Goal: Information Seeking & Learning: Learn about a topic

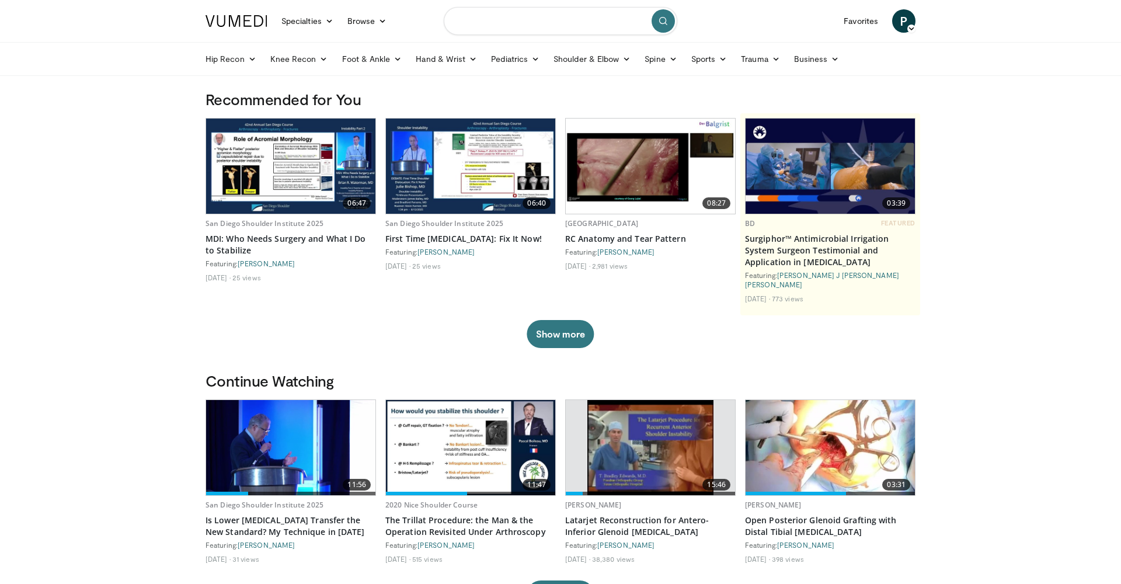
click at [540, 20] on input "Search topics, interventions" at bounding box center [561, 21] width 234 height 28
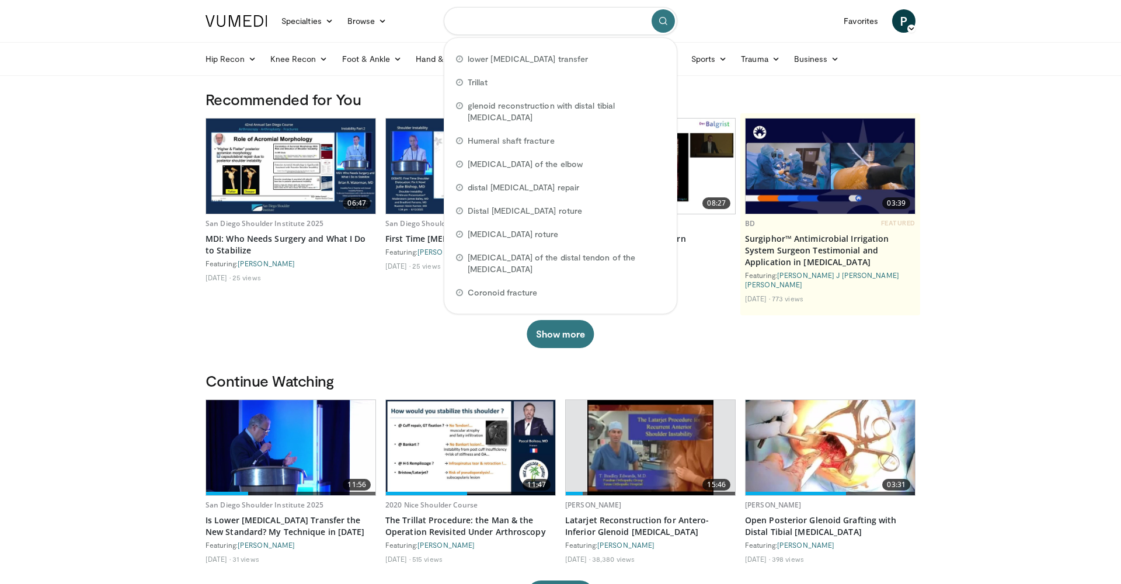
paste input "**********"
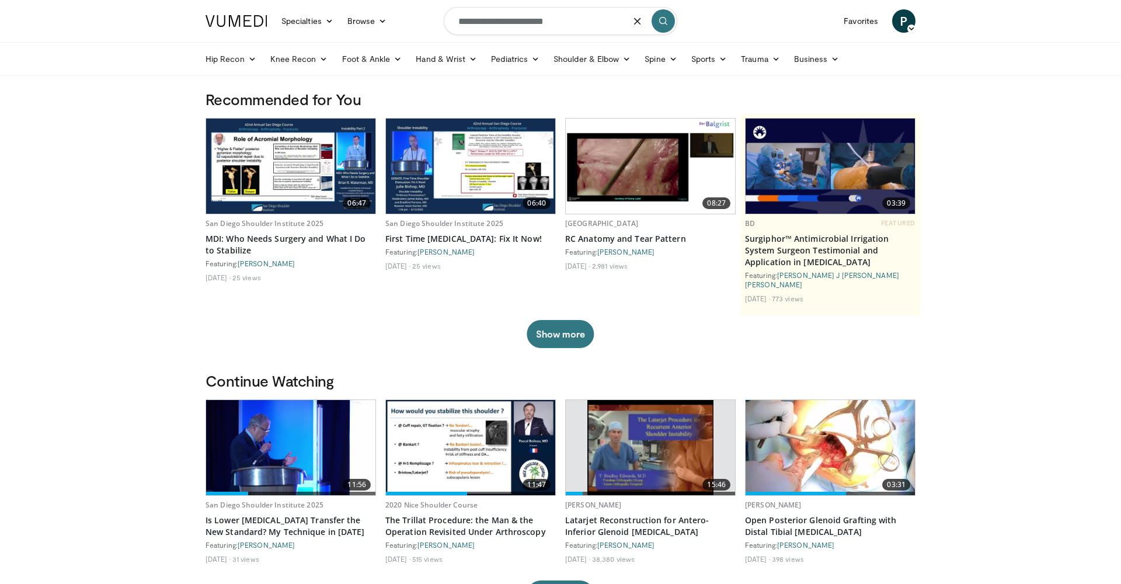
type input "**********"
click at [662, 25] on icon "submit" at bounding box center [663, 20] width 9 height 9
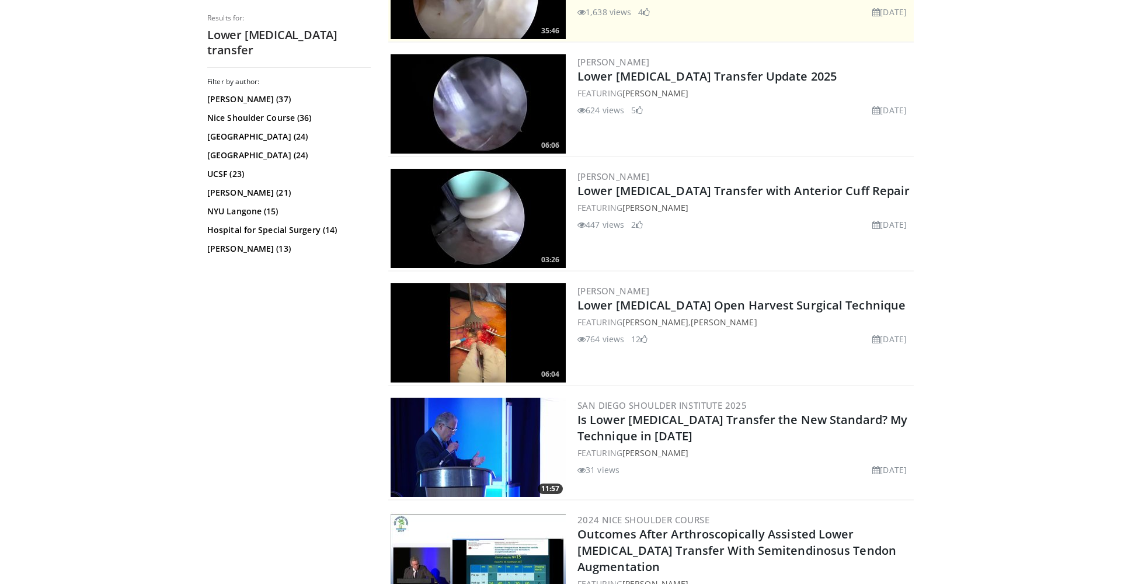
scroll to position [307, 0]
click at [492, 466] on img at bounding box center [478, 447] width 175 height 99
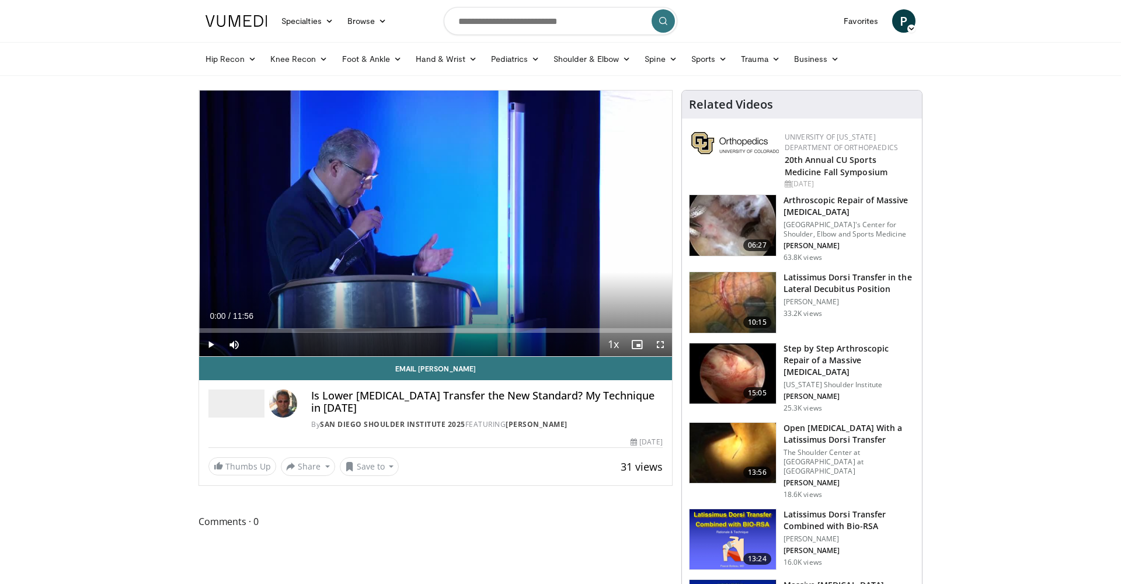
click at [213, 346] on span "Video Player" at bounding box center [210, 344] width 23 height 23
click at [210, 340] on span "Video Player" at bounding box center [210, 344] width 23 height 23
click at [212, 342] on span "Video Player" at bounding box center [210, 344] width 23 height 23
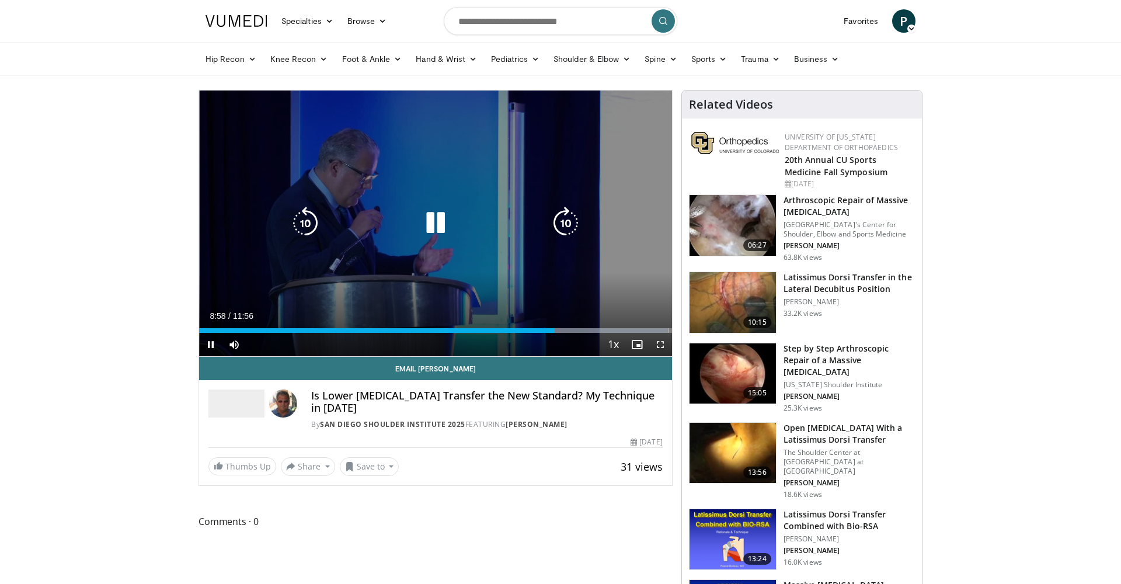
click at [288, 241] on div "10 seconds Tap to unmute" at bounding box center [435, 224] width 473 height 266
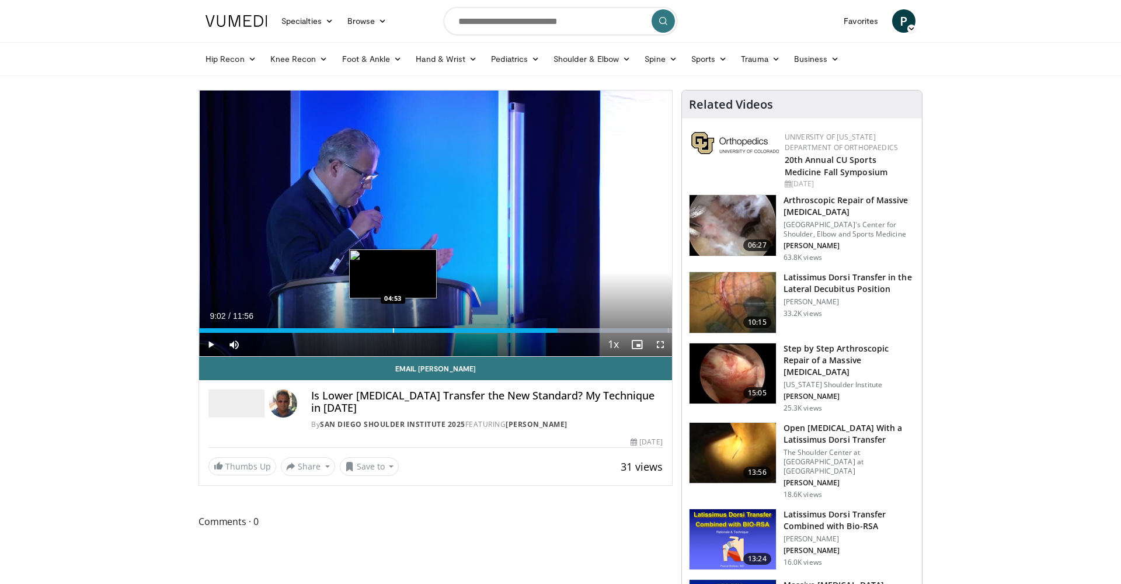
click at [392, 328] on div "Loaded : 99.24% 09:02 04:53" at bounding box center [435, 330] width 473 height 5
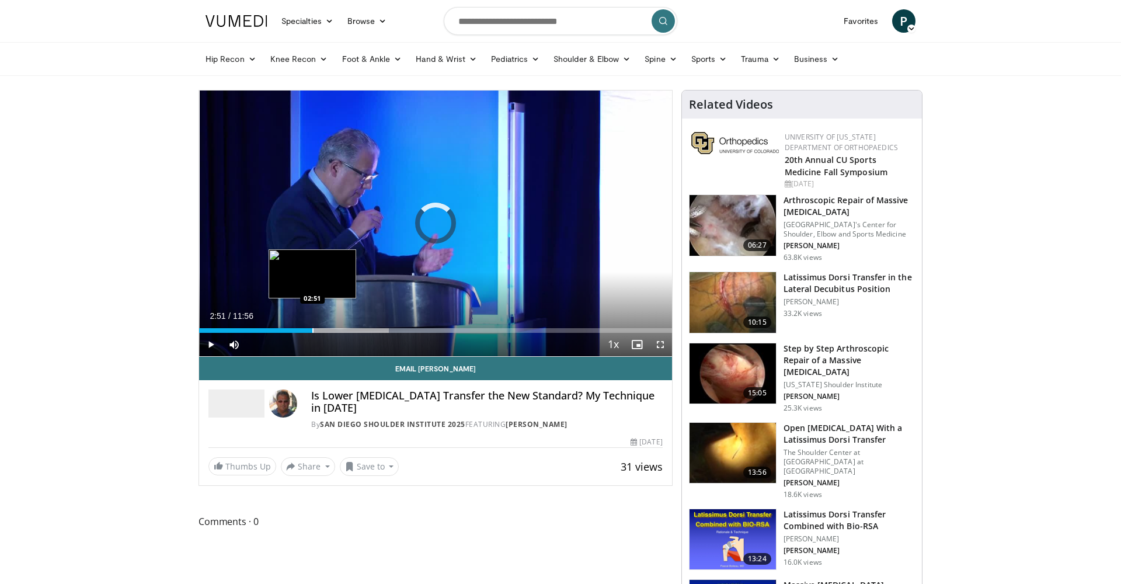
click at [312, 329] on div "Progress Bar" at bounding box center [312, 330] width 1 height 5
click at [307, 330] on div "Progress Bar" at bounding box center [307, 330] width 1 height 5
click at [291, 331] on div "Progress Bar" at bounding box center [291, 330] width 1 height 5
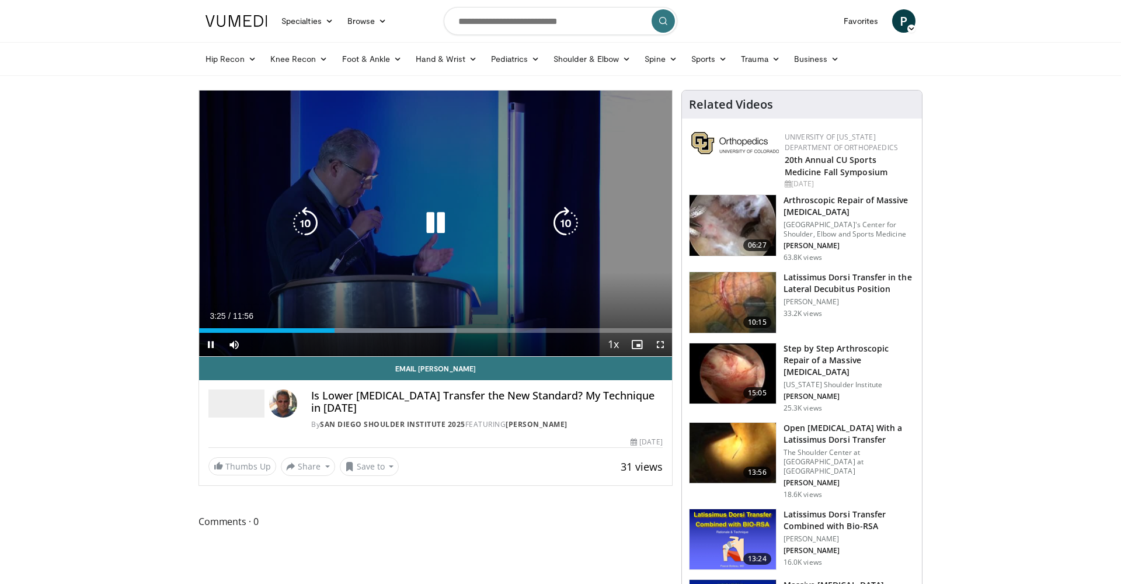
click at [471, 246] on div "10 seconds Tap to unmute" at bounding box center [435, 224] width 473 height 266
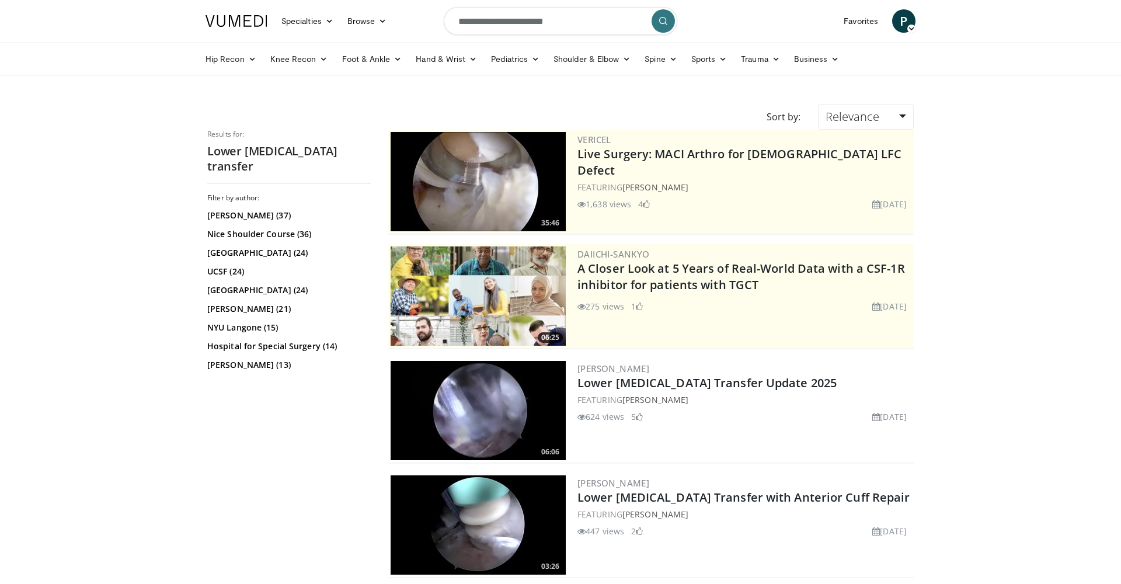
scroll to position [307, 0]
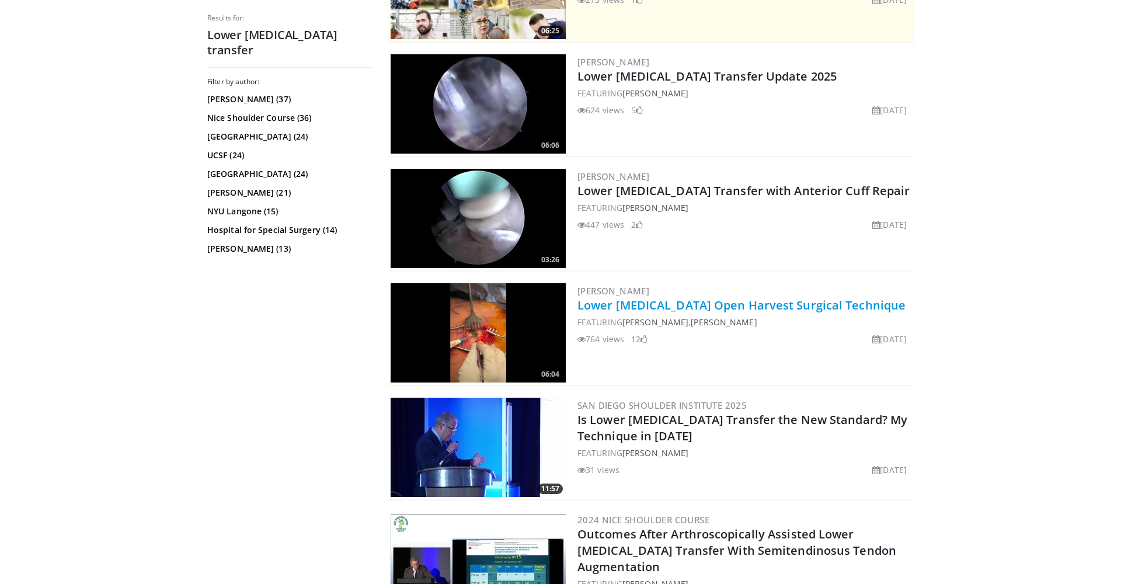
click at [642, 305] on link "Lower Trapezius Open Harvest Surgical Technique" at bounding box center [742, 305] width 328 height 16
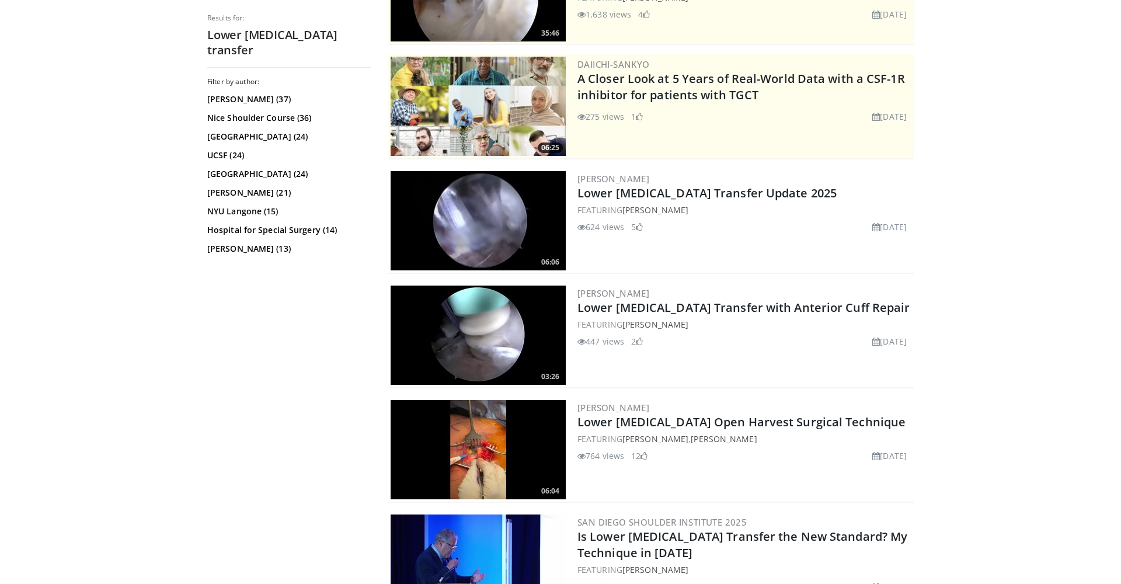
scroll to position [189, 0]
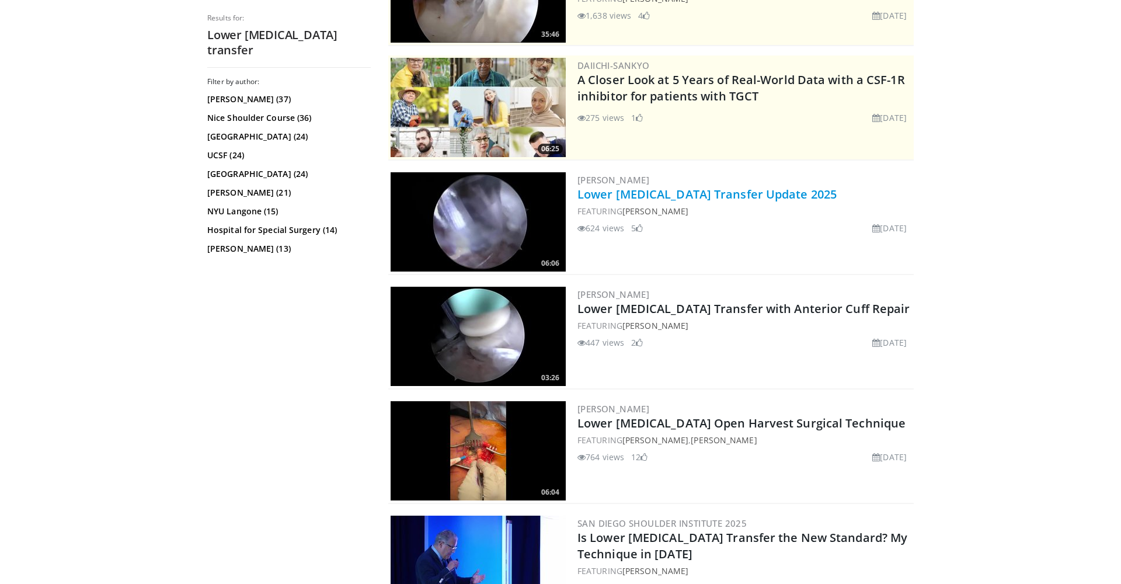
click at [637, 195] on link "Lower Trapezius Transfer Update 2025" at bounding box center [707, 194] width 259 height 16
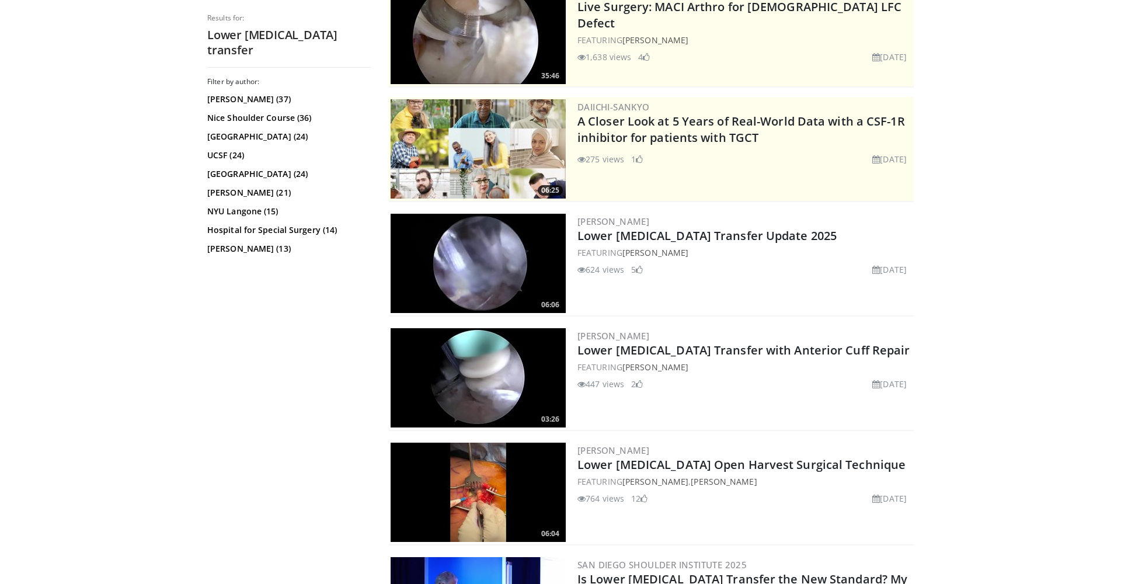
scroll to position [150, 0]
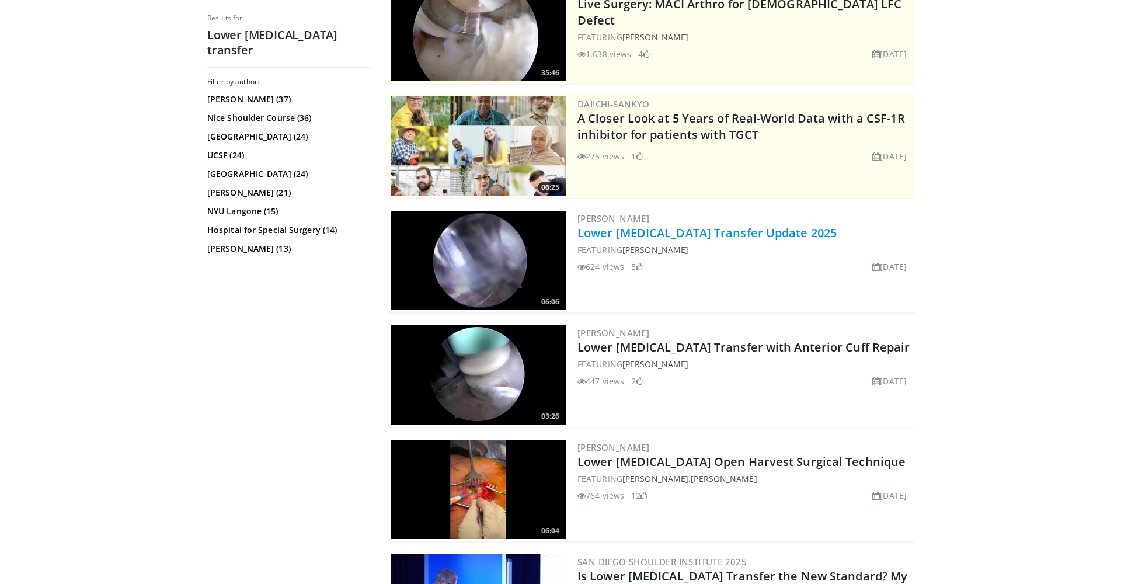
click at [598, 226] on link "Lower Trapezius Transfer Update 2025" at bounding box center [707, 233] width 259 height 16
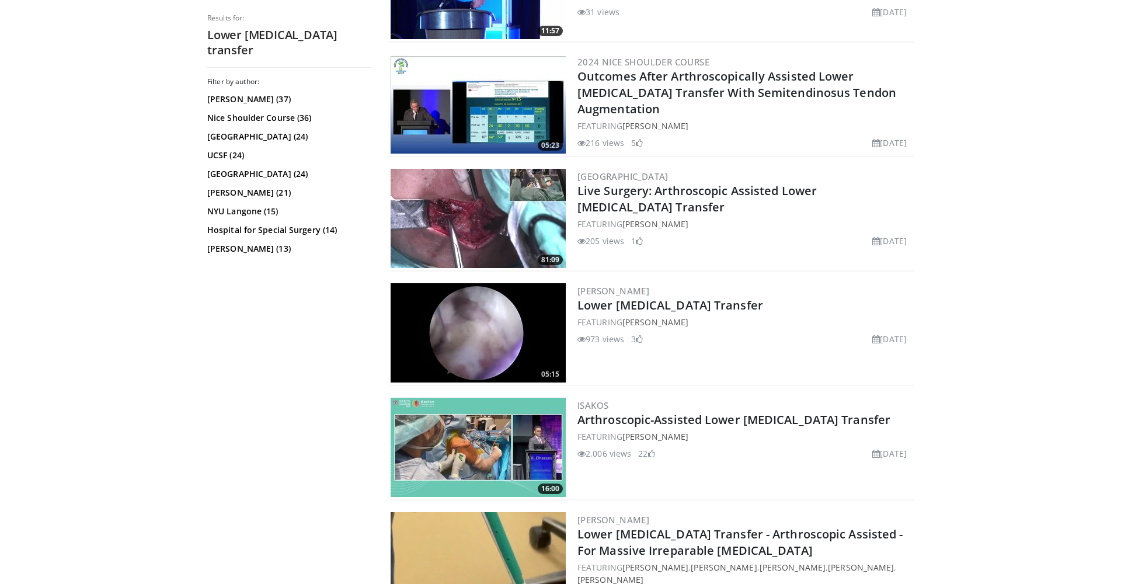
scroll to position [767, 0]
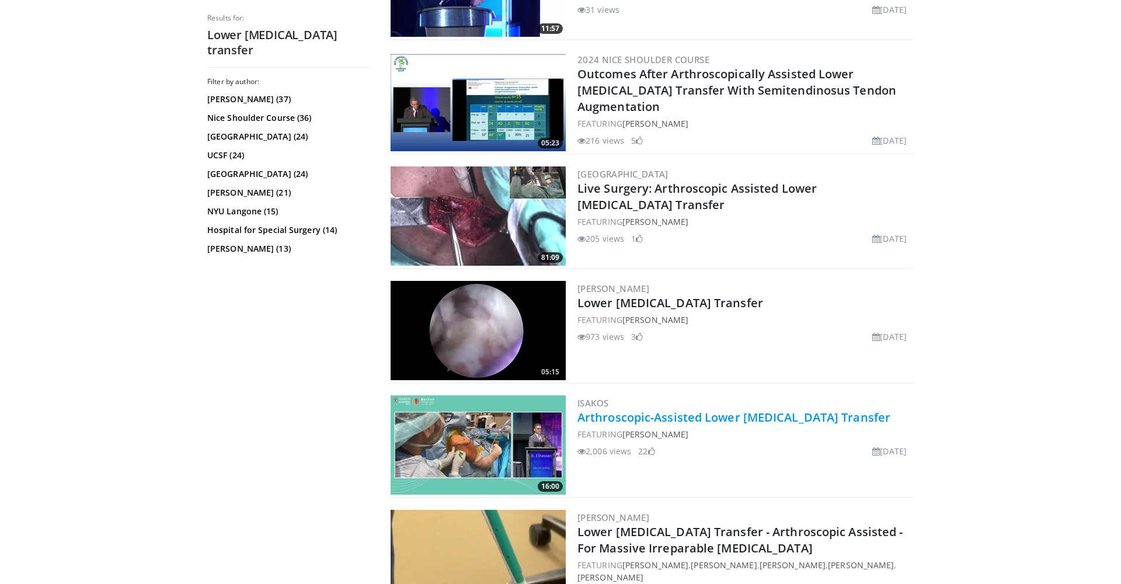
click at [686, 419] on link "Arthroscopic-Assisted Lower Trapezius Transfer" at bounding box center [734, 417] width 313 height 16
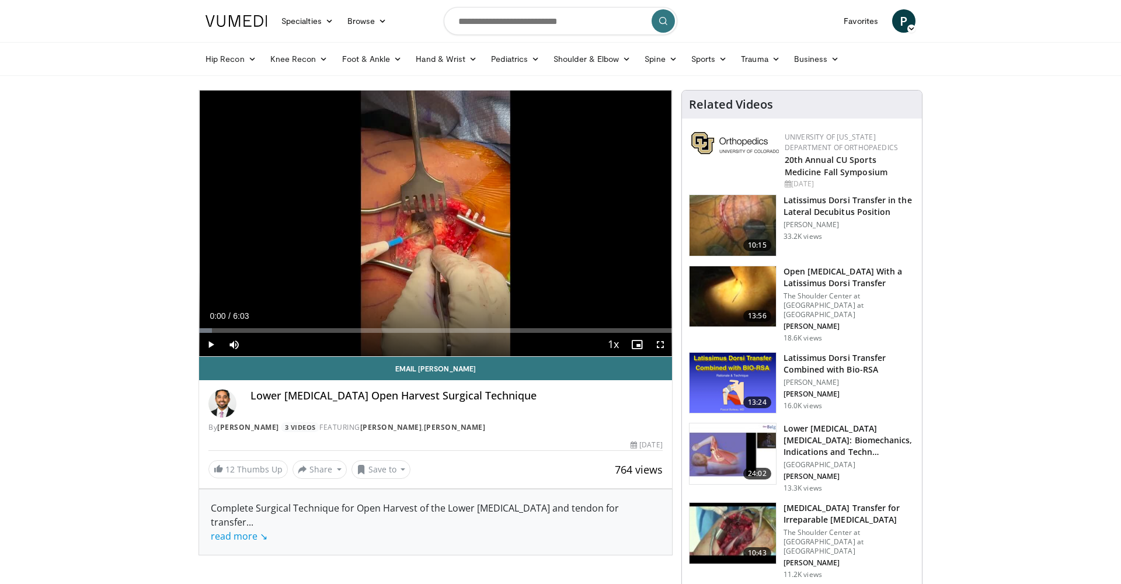
click at [212, 346] on span "Video Player" at bounding box center [210, 344] width 23 height 23
click at [218, 332] on div "Progress Bar" at bounding box center [218, 330] width 1 height 5
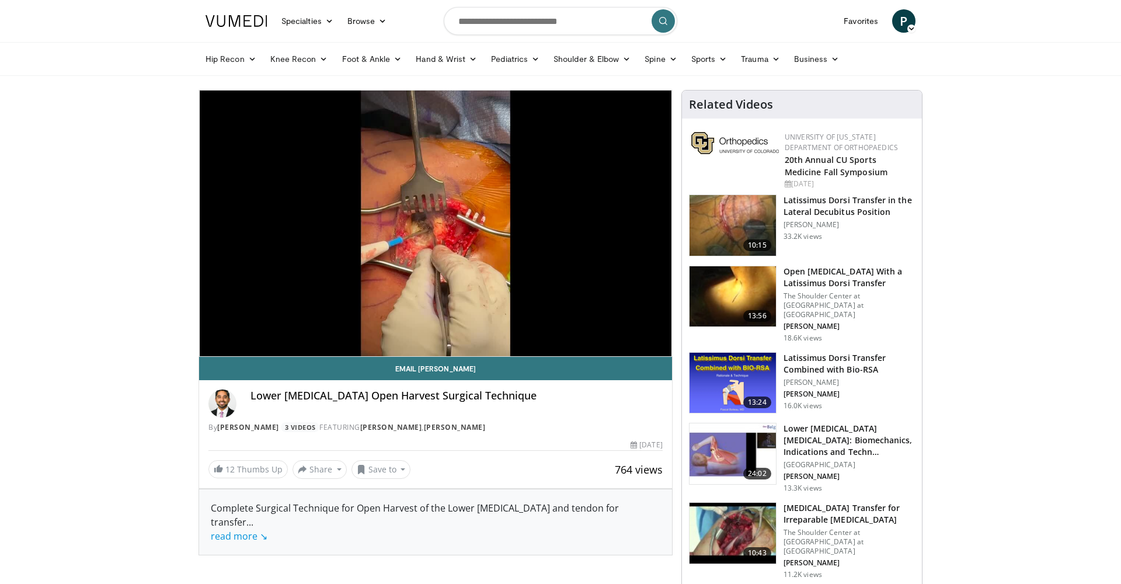
click at [214, 332] on div "10 seconds Tap to unmute" at bounding box center [435, 224] width 473 height 266
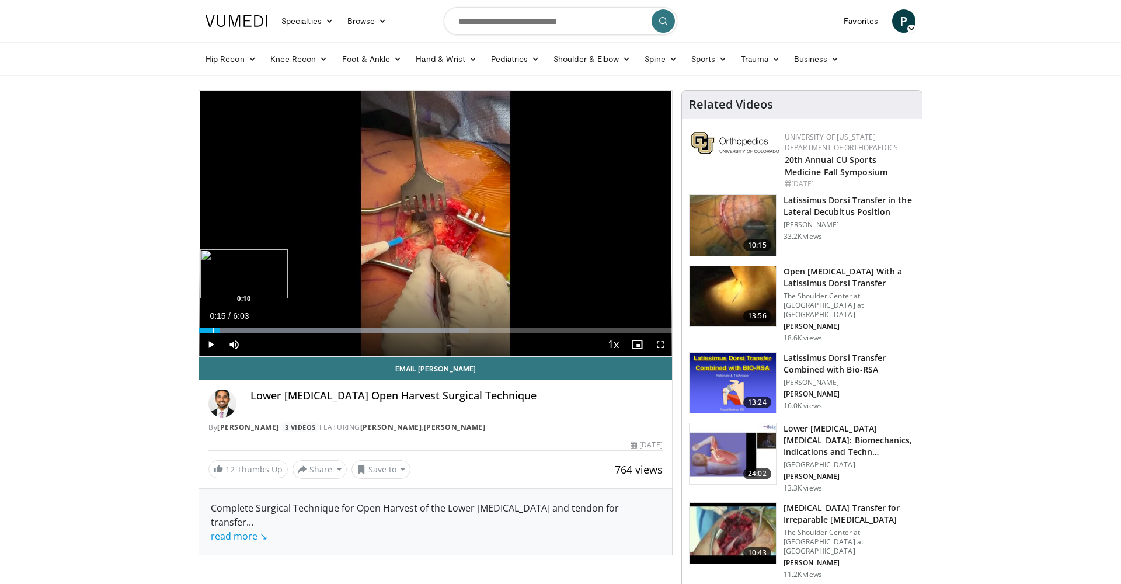
click at [213, 332] on div "Progress Bar" at bounding box center [213, 330] width 1 height 5
click at [212, 346] on span "Video Player" at bounding box center [210, 344] width 23 height 23
click at [210, 332] on div "Progress Bar" at bounding box center [210, 330] width 1 height 5
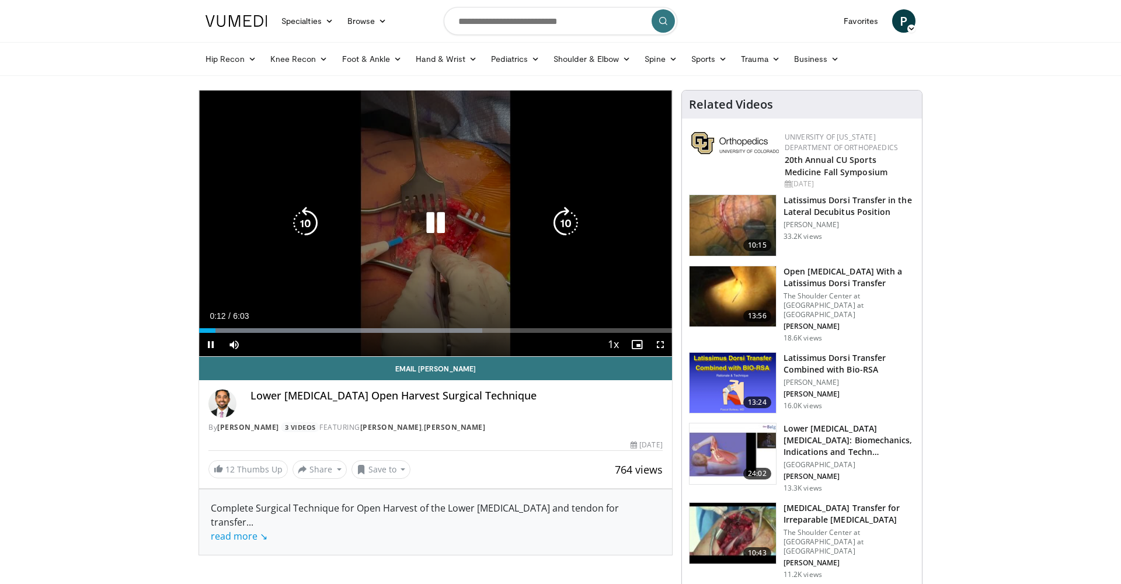
click at [436, 226] on icon "Video Player" at bounding box center [435, 223] width 33 height 33
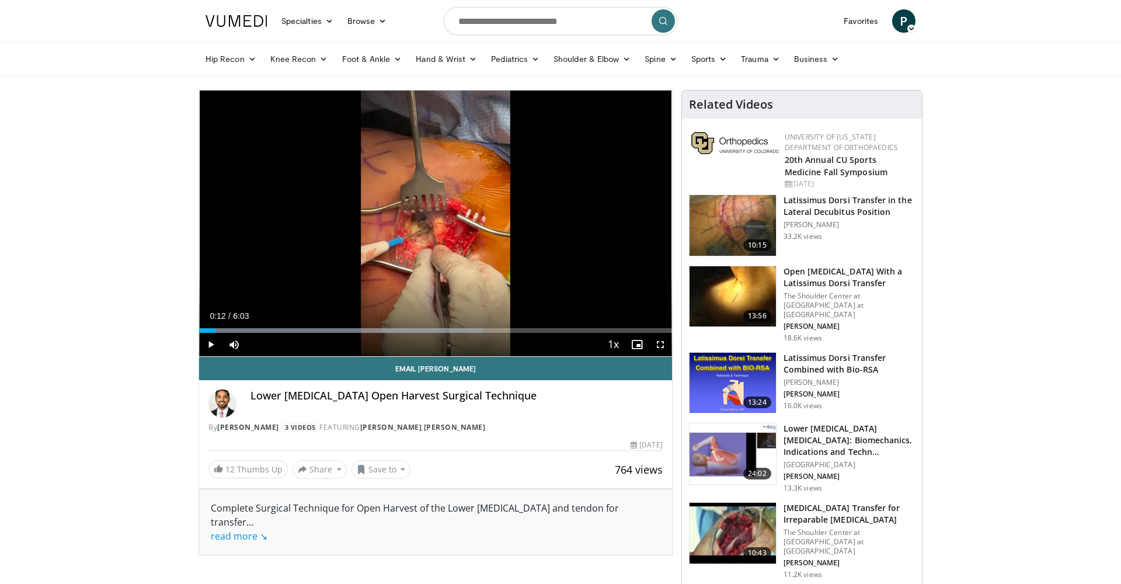
click at [436, 226] on div "10 seconds Tap to unmute" at bounding box center [435, 224] width 473 height 266
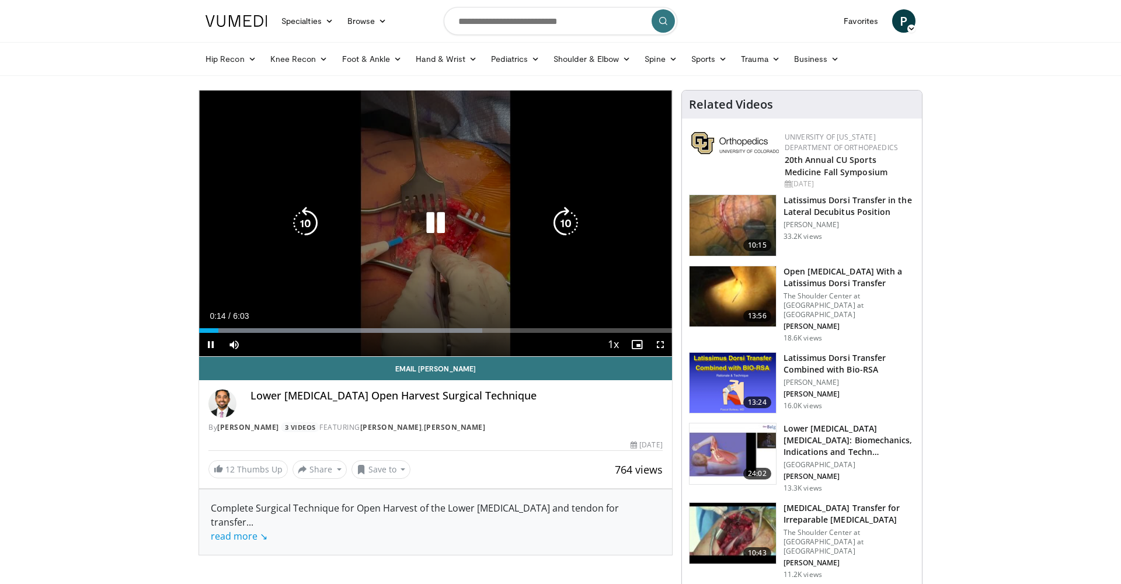
click at [310, 230] on icon "Video Player" at bounding box center [305, 223] width 33 height 33
click at [303, 218] on icon "Video Player" at bounding box center [305, 223] width 33 height 33
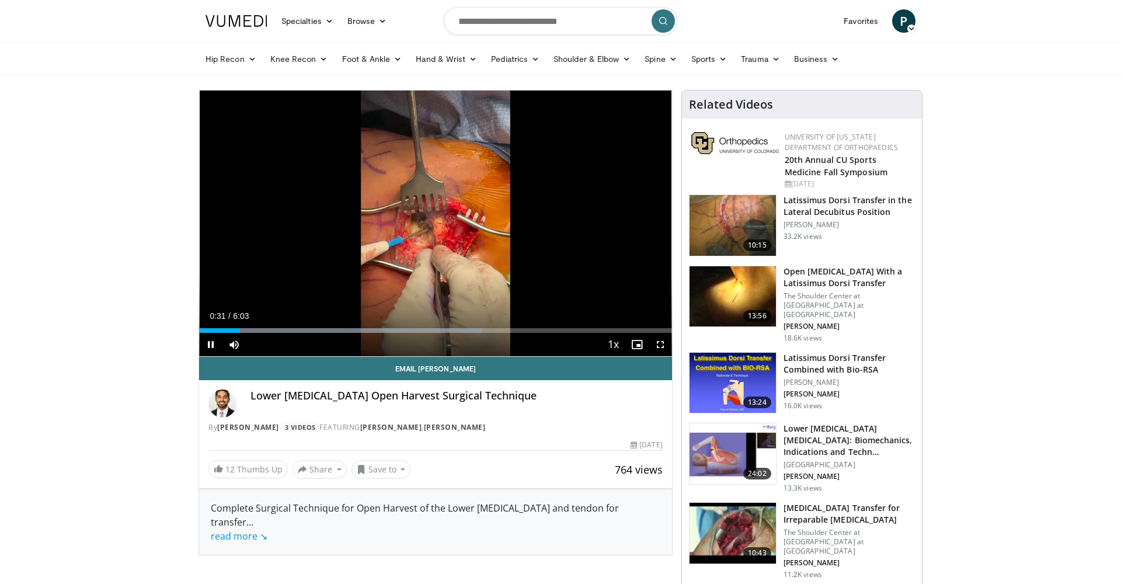
click at [662, 341] on span "Video Player" at bounding box center [660, 344] width 23 height 23
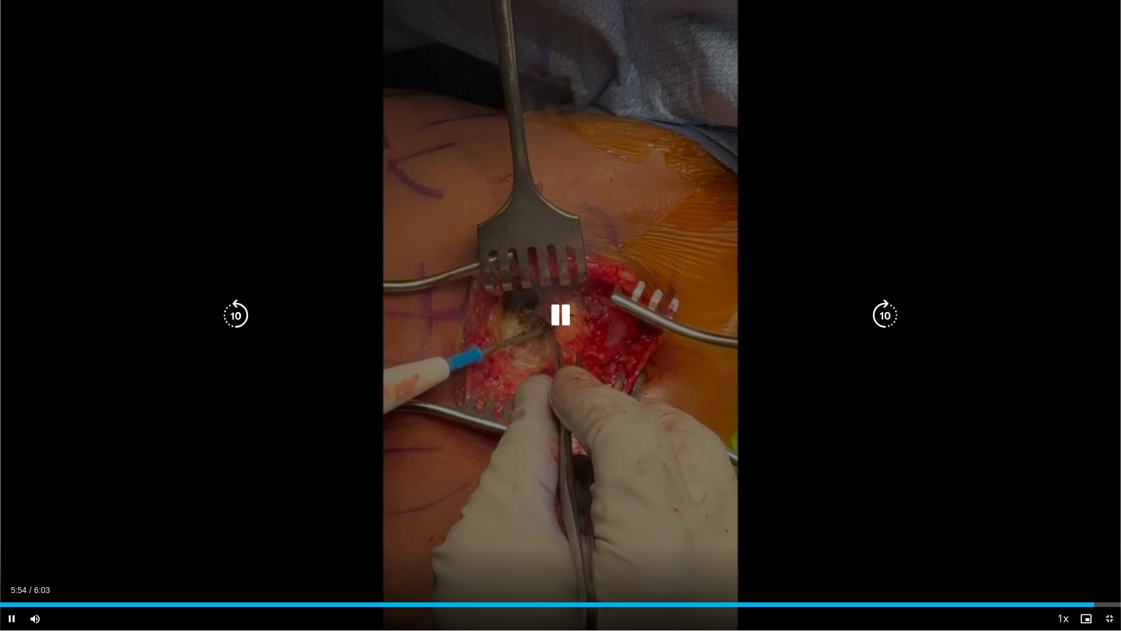
click at [235, 310] on icon "Video Player" at bounding box center [236, 315] width 33 height 33
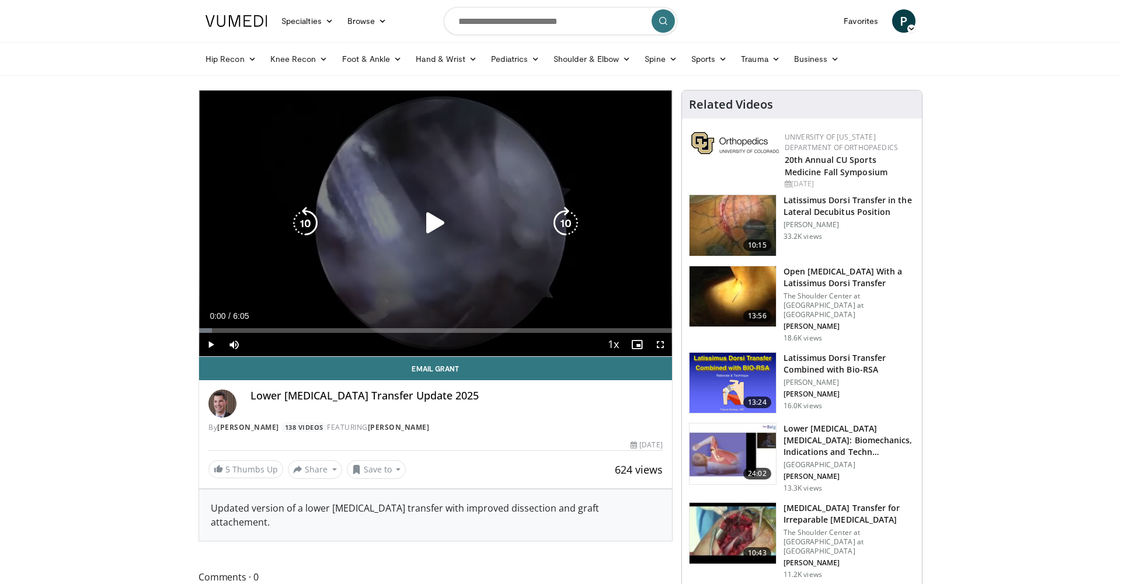
click at [432, 217] on icon "Video Player" at bounding box center [435, 223] width 33 height 33
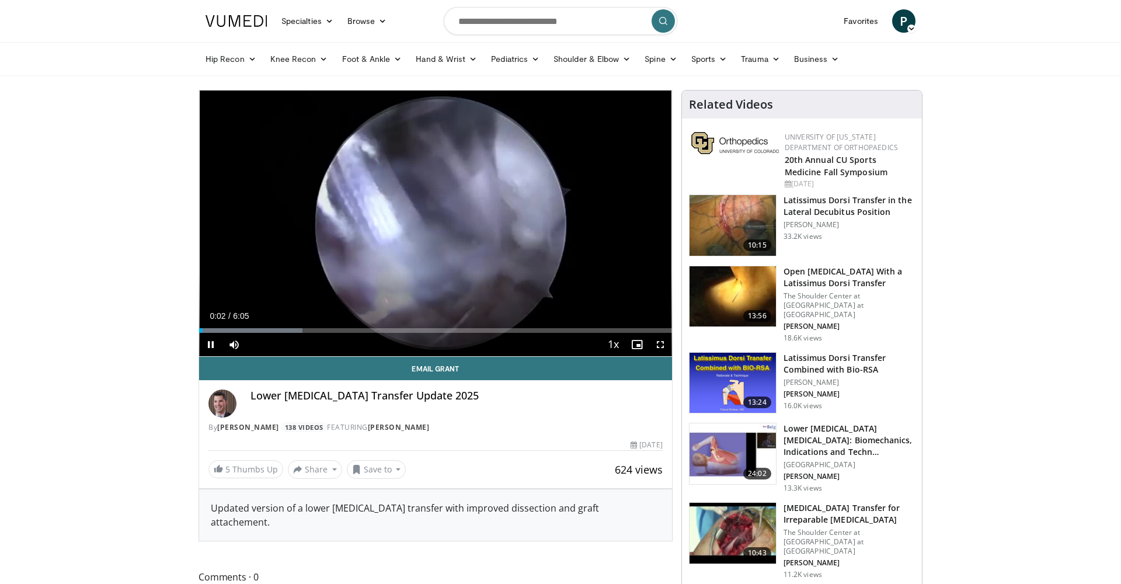
click at [656, 346] on span "Video Player" at bounding box center [660, 344] width 23 height 23
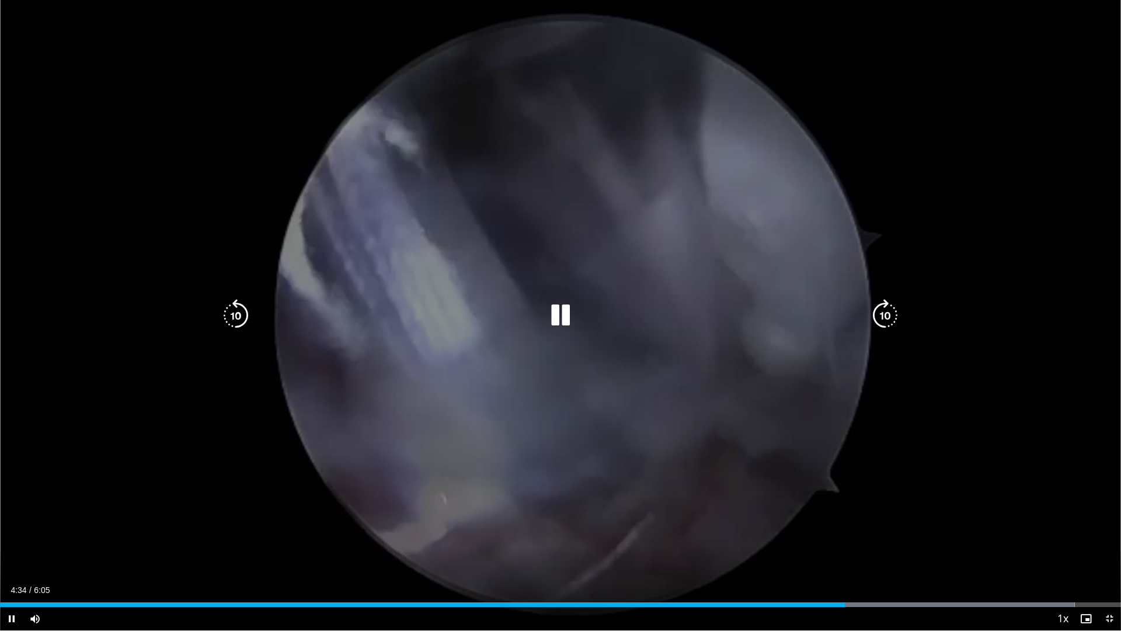
click at [232, 315] on icon "Video Player" at bounding box center [236, 315] width 33 height 33
click at [135, 415] on div "10 seconds Tap to unmute" at bounding box center [560, 315] width 1121 height 630
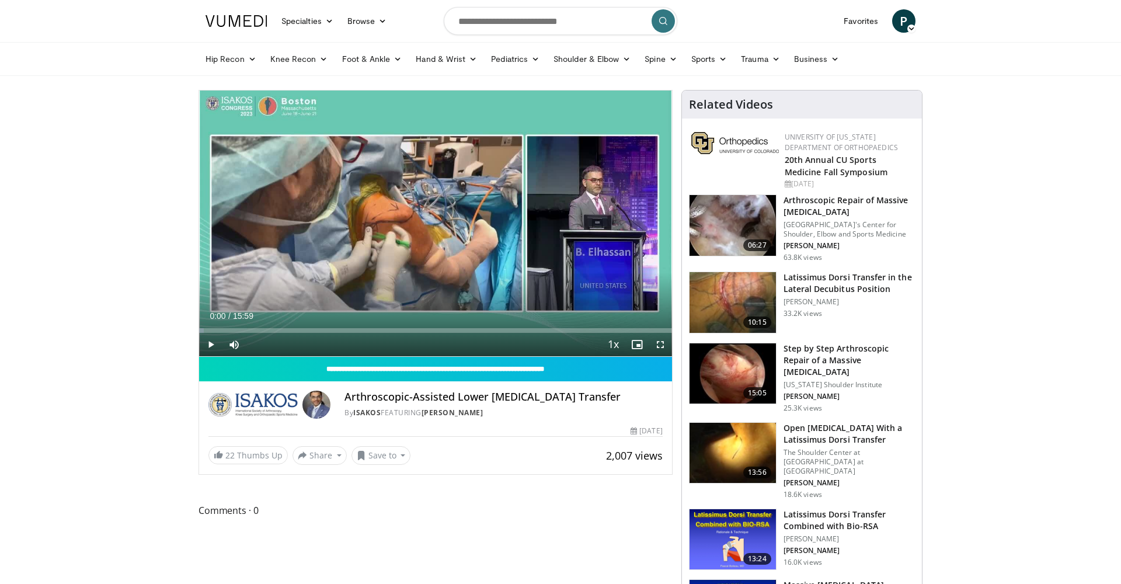
click at [660, 342] on span "Video Player" at bounding box center [660, 344] width 23 height 23
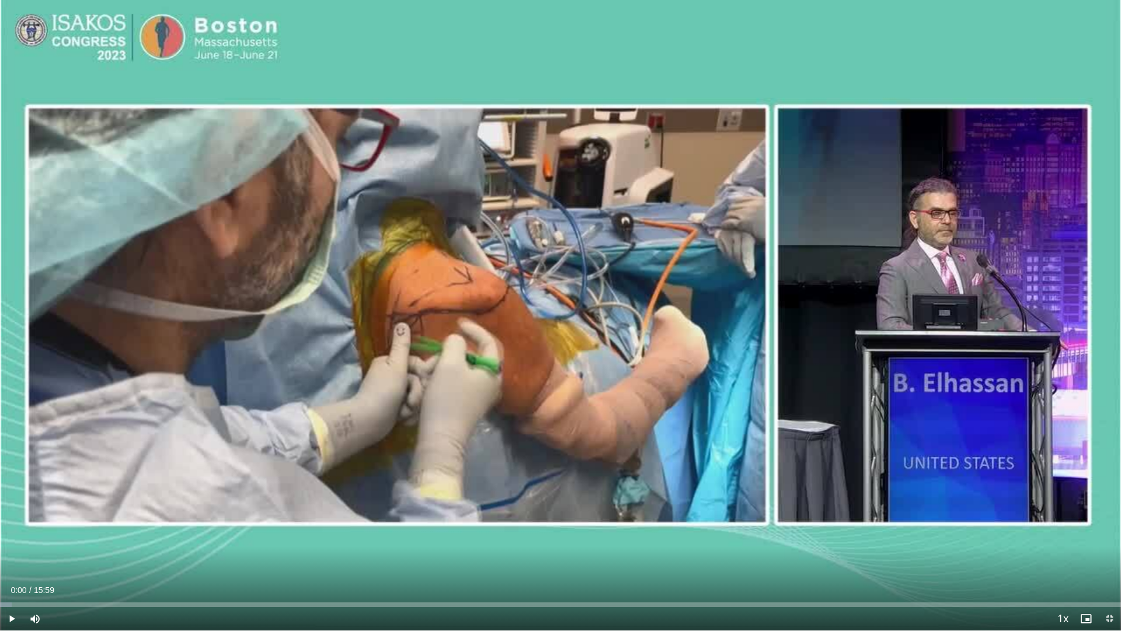
click at [12, 583] on span "Video Player" at bounding box center [11, 618] width 23 height 23
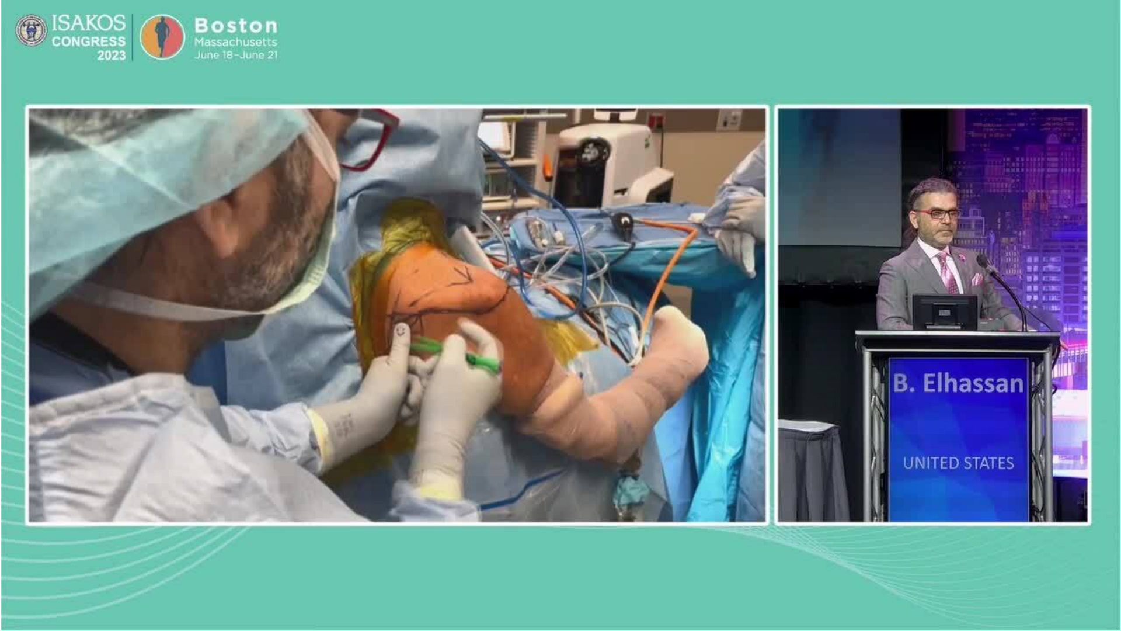
click at [12, 583] on div "10 seconds Tap to unmute" at bounding box center [560, 315] width 1121 height 630
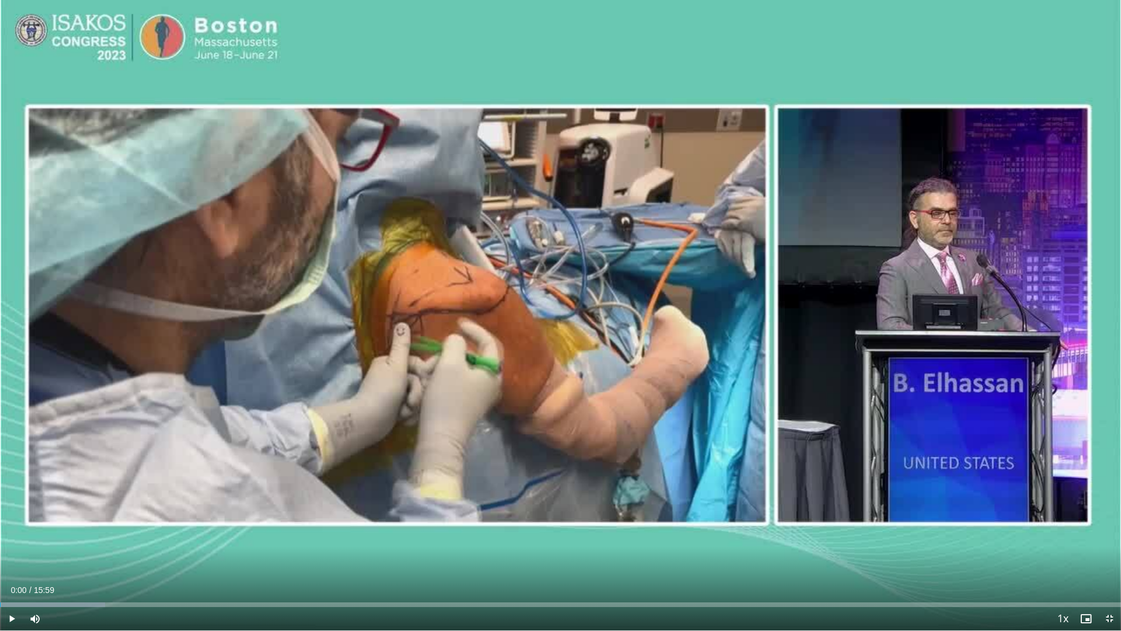
click at [9, 583] on span "Video Player" at bounding box center [11, 618] width 23 height 23
click at [7, 583] on div "Progress Bar" at bounding box center [7, 604] width 1 height 5
click at [3, 583] on div "Progress Bar" at bounding box center [3, 604] width 1 height 5
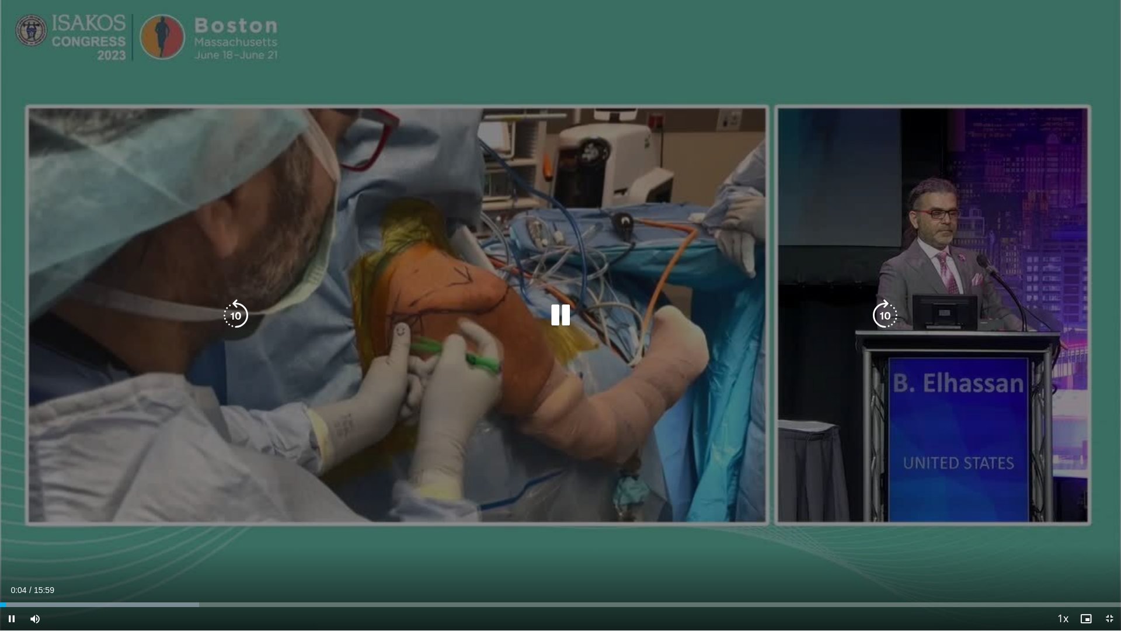
click at [1, 583] on div "Loaded : 17.78% 00:04 00:00" at bounding box center [560, 604] width 1121 height 5
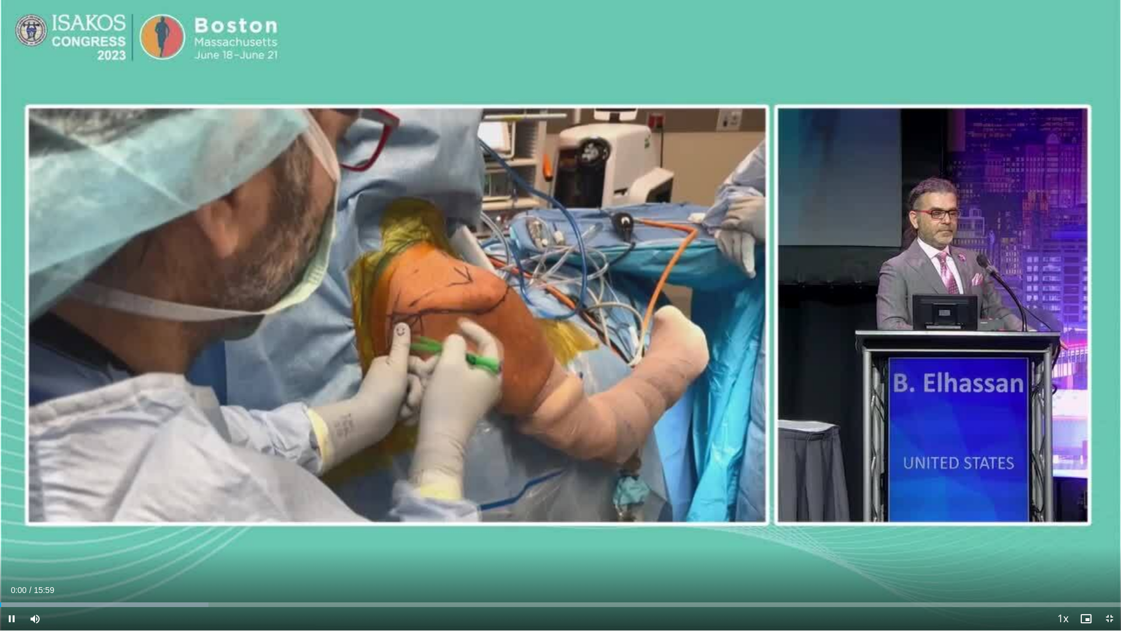
click at [9, 583] on span "Video Player" at bounding box center [11, 618] width 23 height 23
click at [6, 583] on span "Video Player" at bounding box center [11, 618] width 23 height 23
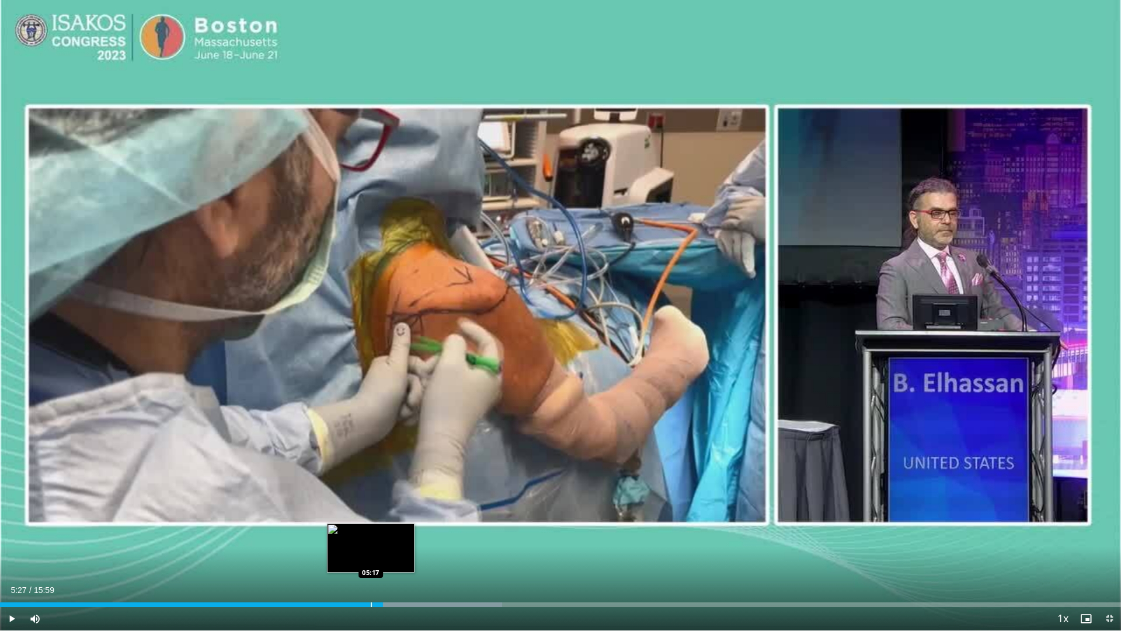
click at [371, 583] on div "Progress Bar" at bounding box center [371, 604] width 1 height 5
click at [342, 583] on div "Progress Bar" at bounding box center [342, 604] width 1 height 5
click at [353, 583] on div "Current Time 4:54 / Duration 15:59 Pause Skip Backward Skip Forward Mute Loaded…" at bounding box center [560, 618] width 1121 height 23
click at [358, 583] on div "Progress Bar" at bounding box center [358, 604] width 1 height 5
click at [349, 583] on div "Progress Bar" at bounding box center [349, 604] width 1 height 5
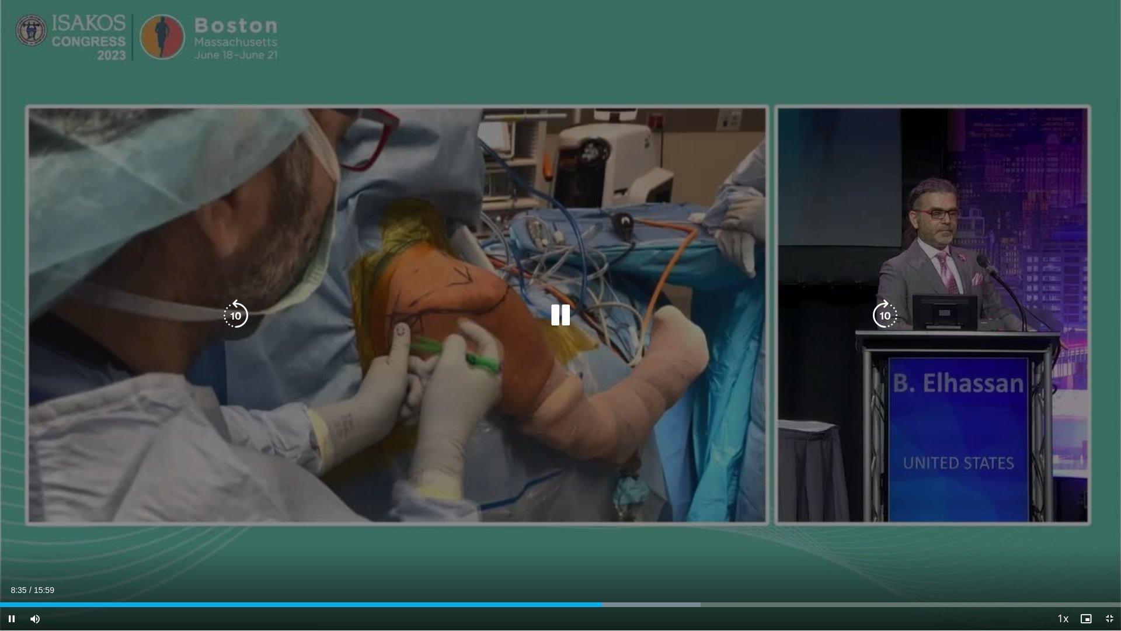
click at [405, 477] on div "10 seconds Tap to unmute" at bounding box center [560, 315] width 1121 height 630
click at [412, 421] on div "10 seconds Tap to unmute" at bounding box center [560, 315] width 1121 height 630
click at [566, 327] on icon "Video Player" at bounding box center [560, 315] width 33 height 33
click at [280, 273] on div "10 seconds Tap to unmute" at bounding box center [560, 315] width 1121 height 630
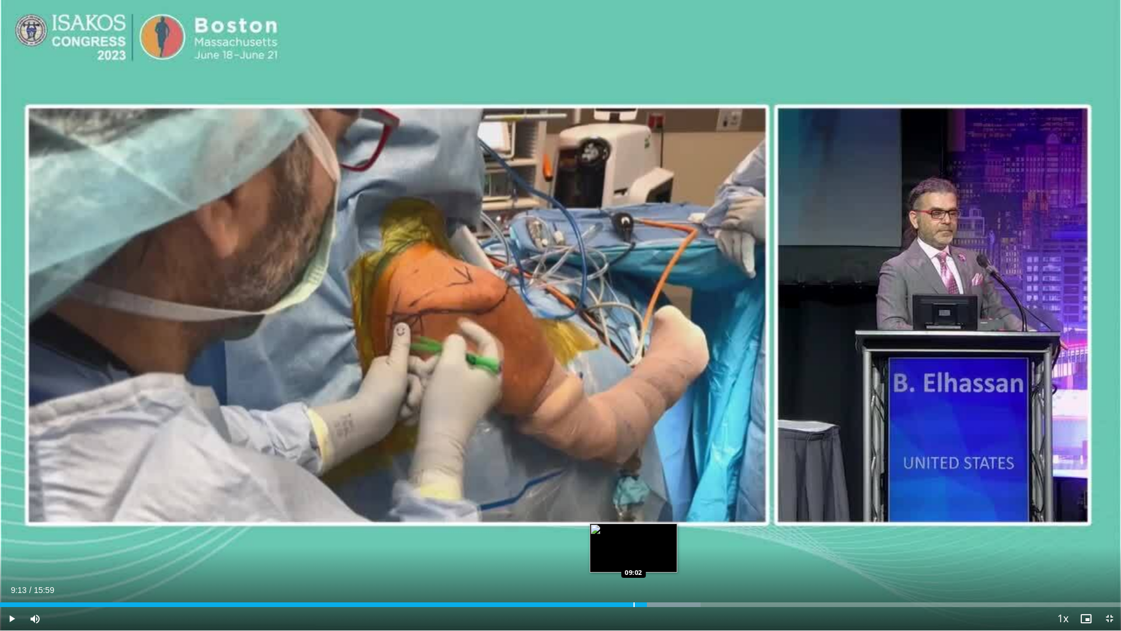
click at [634, 583] on div "Progress Bar" at bounding box center [634, 604] width 1 height 5
click at [599, 583] on div "09:02" at bounding box center [317, 604] width 634 height 5
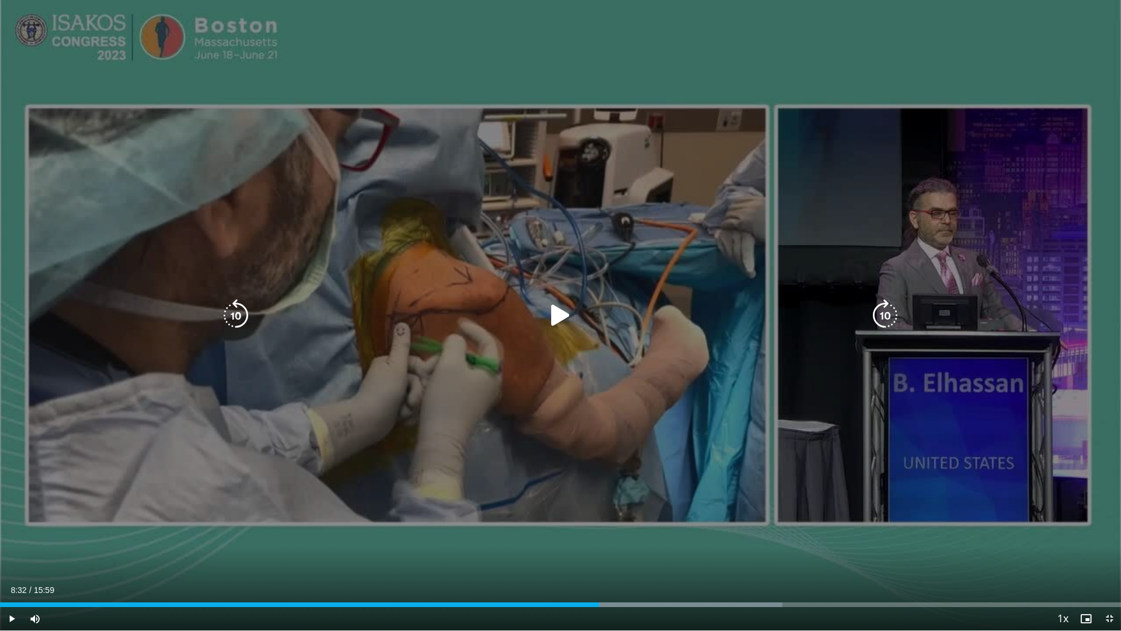
click at [560, 310] on icon "Video Player" at bounding box center [560, 315] width 33 height 33
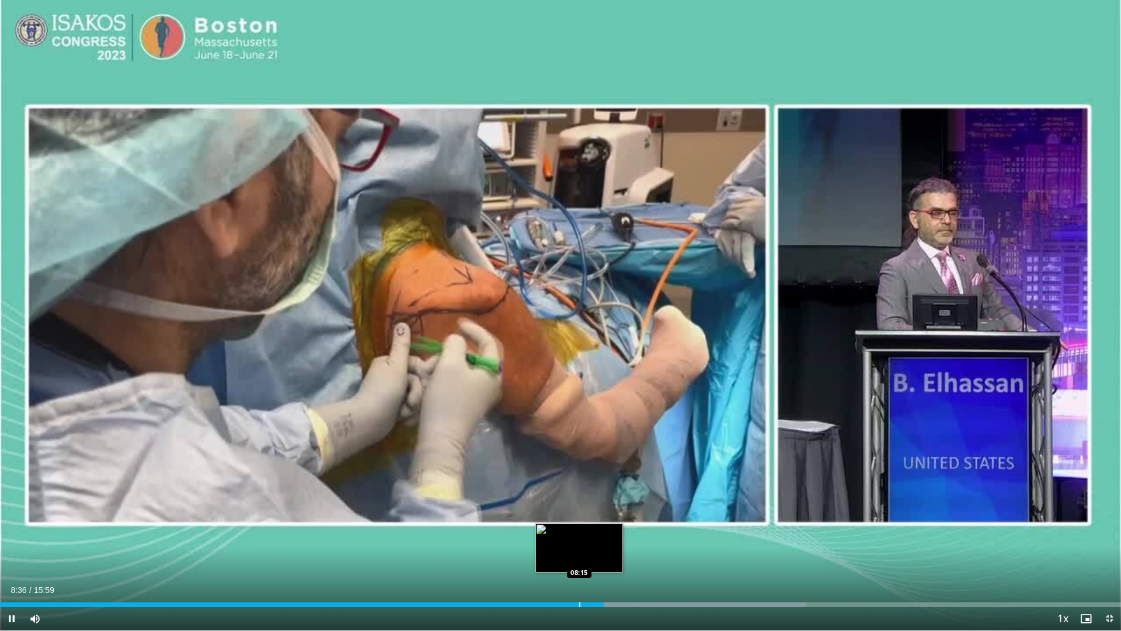
click at [579, 583] on div "Progress Bar" at bounding box center [579, 604] width 1 height 5
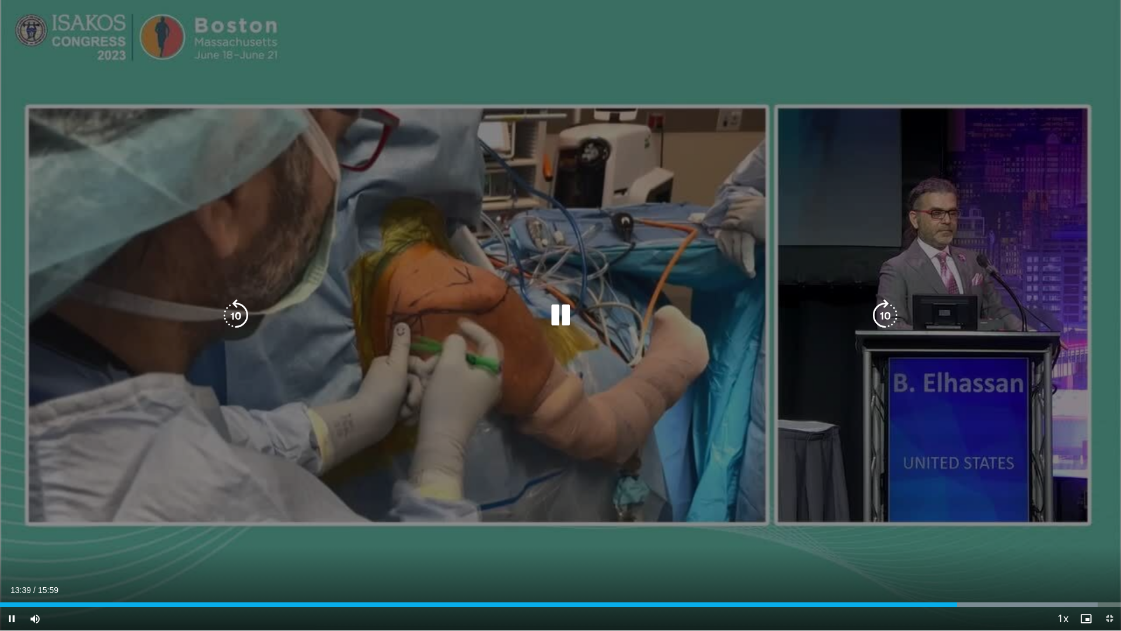
click at [557, 314] on icon "Video Player" at bounding box center [560, 315] width 33 height 33
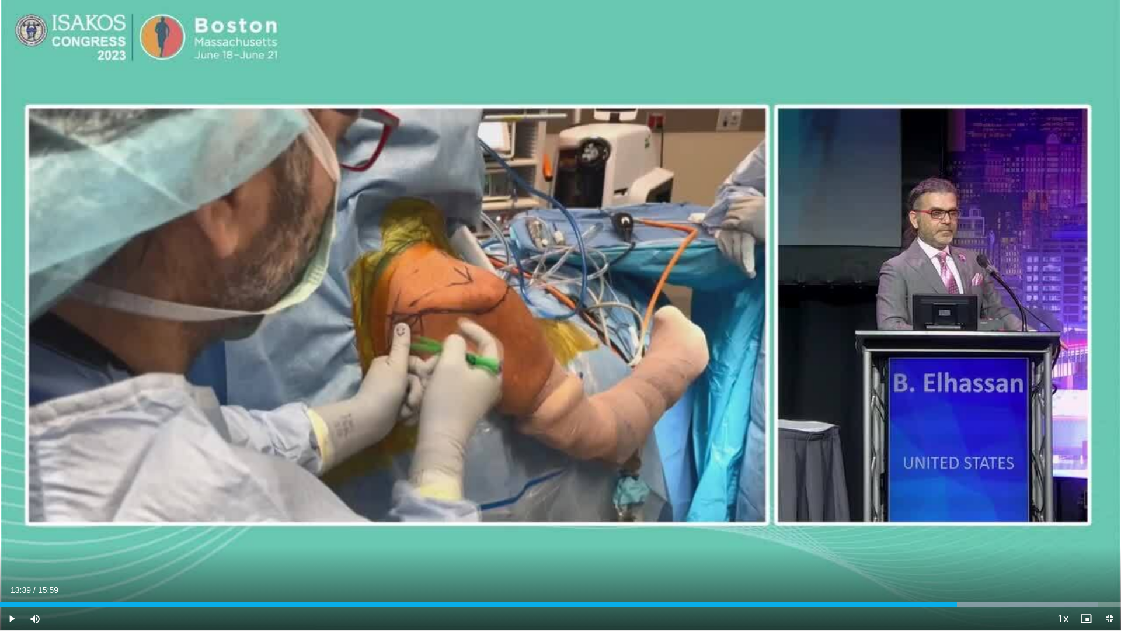
click at [1103, 583] on span "Video Player" at bounding box center [1109, 618] width 23 height 23
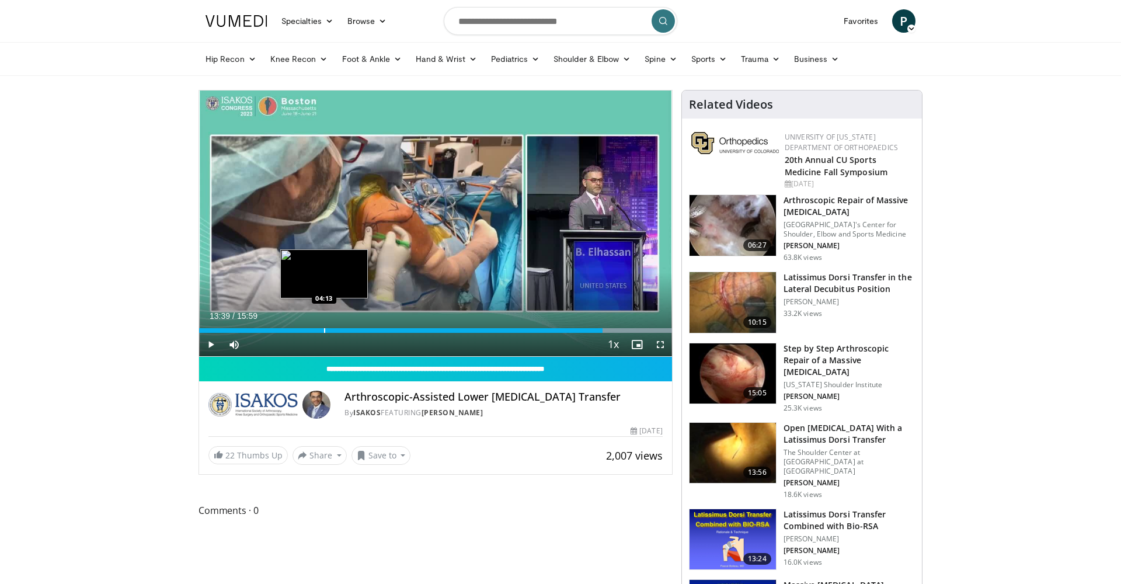
click at [324, 328] on div "Progress Bar" at bounding box center [324, 330] width 1 height 5
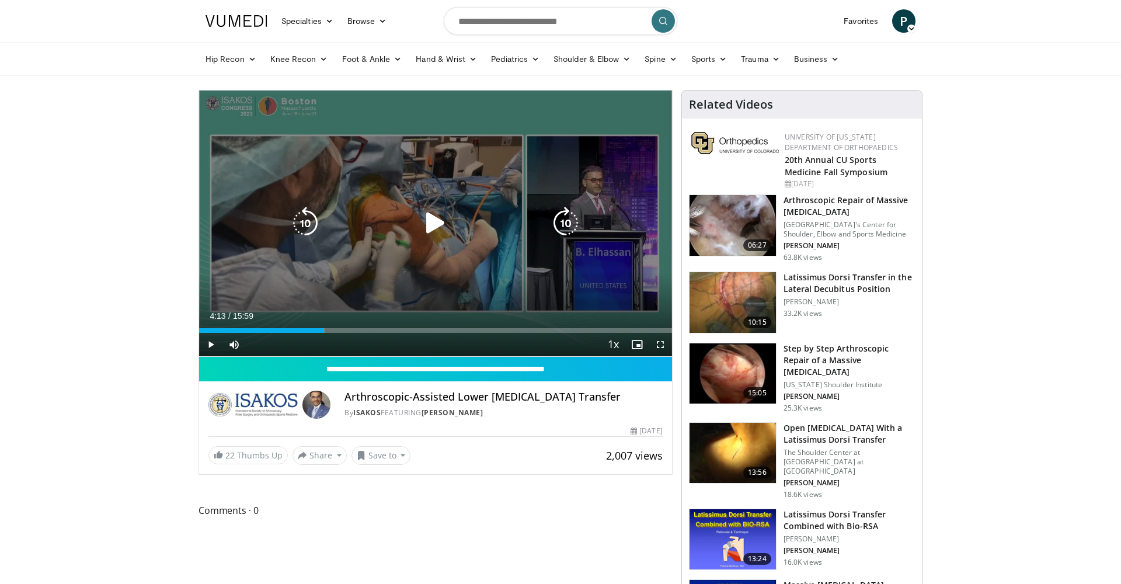
click at [435, 247] on div "10 seconds Tap to unmute" at bounding box center [435, 224] width 473 height 266
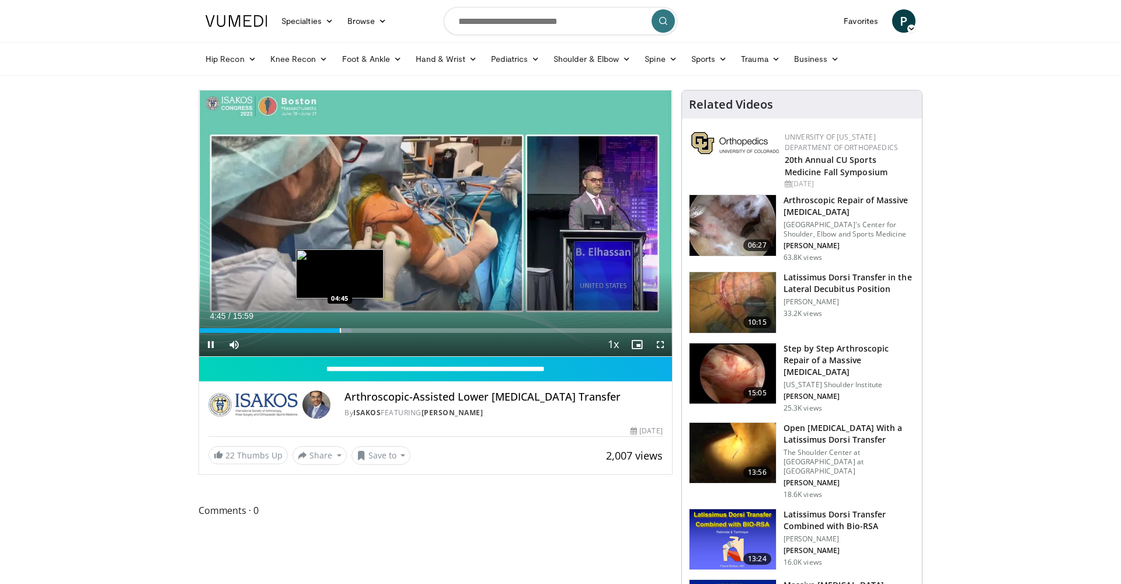
click at [340, 328] on div "Progress Bar" at bounding box center [340, 330] width 1 height 5
click at [364, 329] on div "Progress Bar" at bounding box center [364, 330] width 1 height 5
click at [360, 329] on div "Progress Bar" at bounding box center [360, 330] width 1 height 5
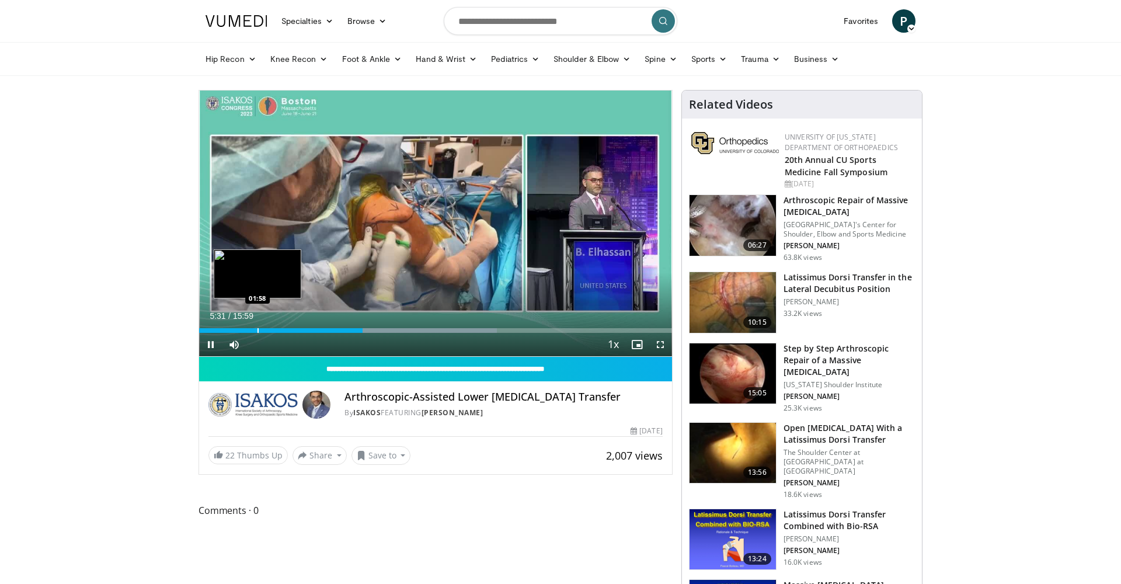
click at [258, 330] on div "Progress Bar" at bounding box center [258, 330] width 1 height 5
click at [299, 328] on div "Progress Bar" at bounding box center [299, 330] width 1 height 5
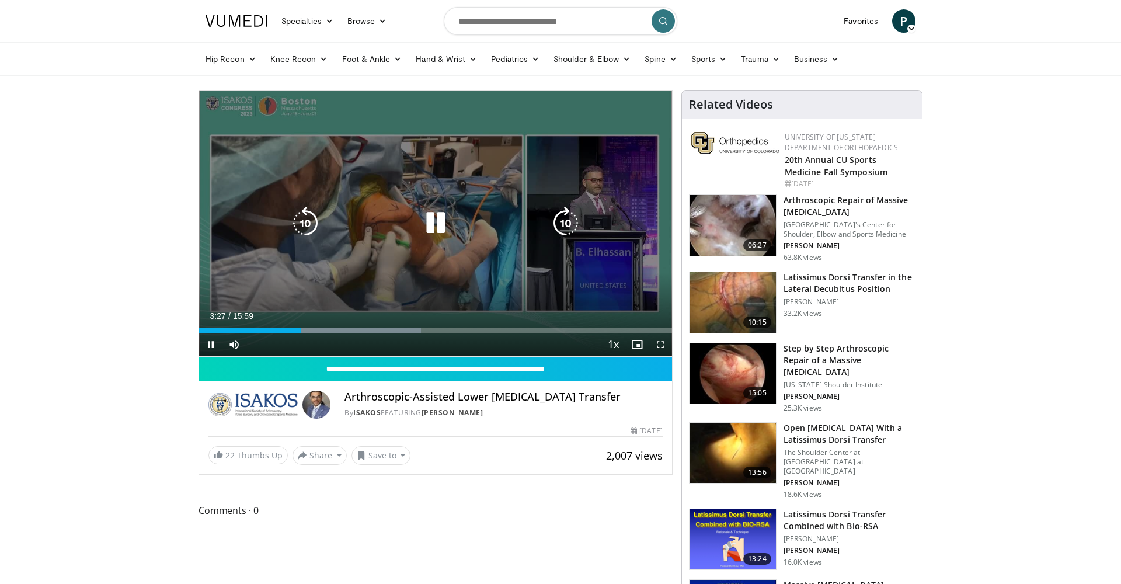
click at [374, 217] on div "Video Player" at bounding box center [436, 222] width 284 height 23
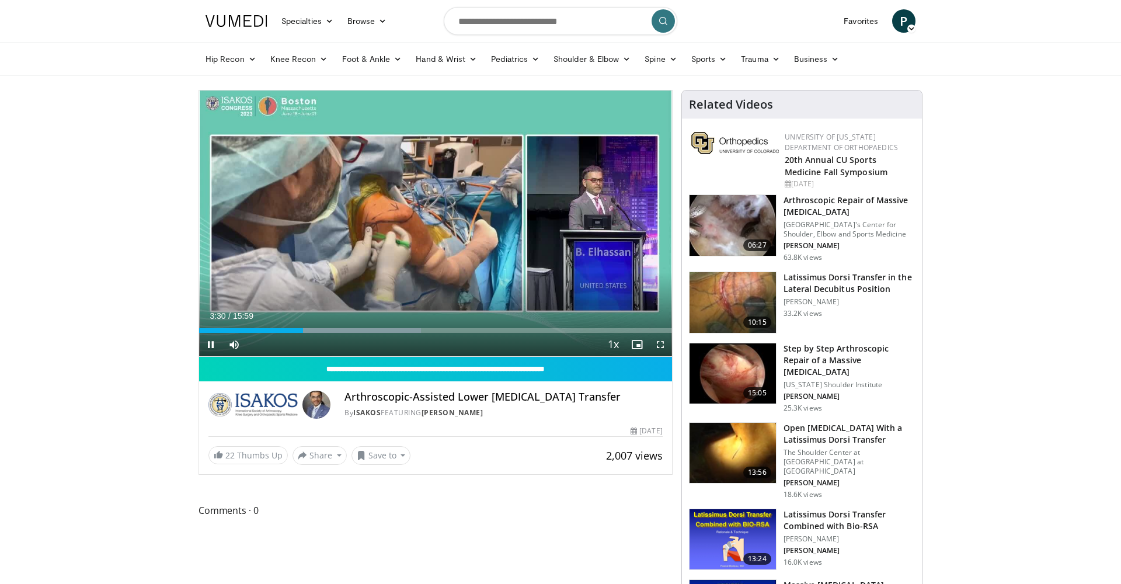
click at [659, 346] on span "Video Player" at bounding box center [660, 344] width 23 height 23
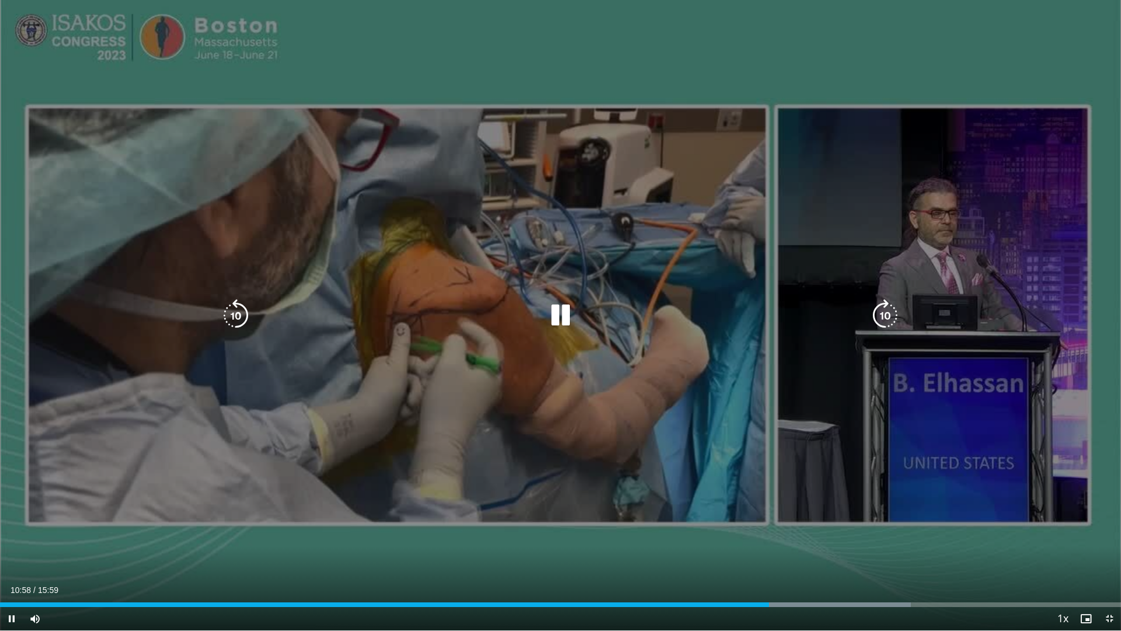
click at [561, 313] on icon "Video Player" at bounding box center [560, 315] width 33 height 33
